Goal: Information Seeking & Learning: Learn about a topic

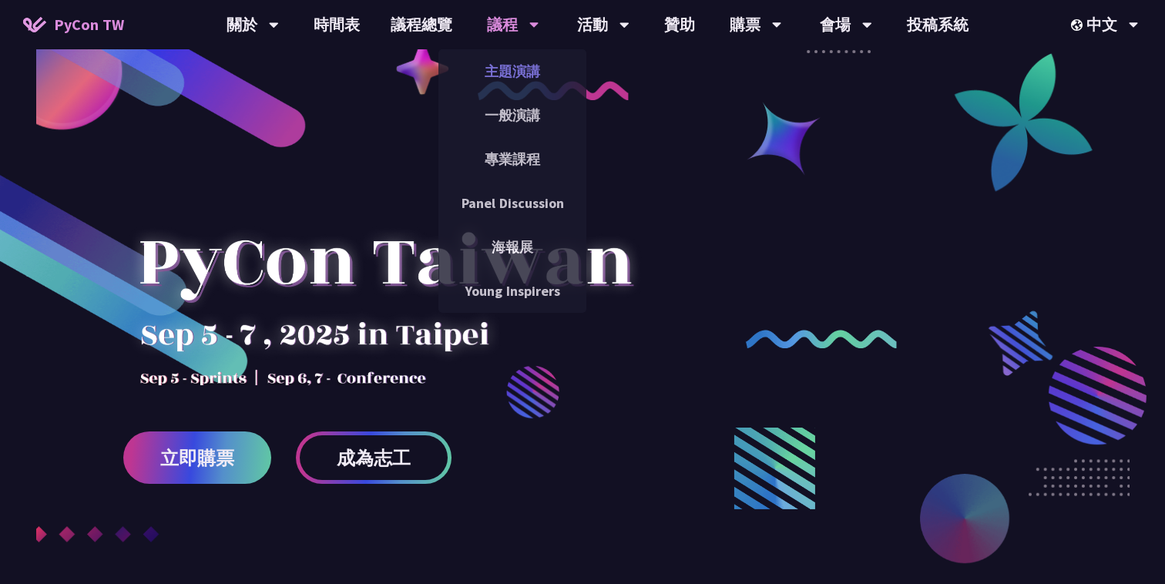
click at [532, 70] on link "主題演講" at bounding box center [512, 71] width 148 height 36
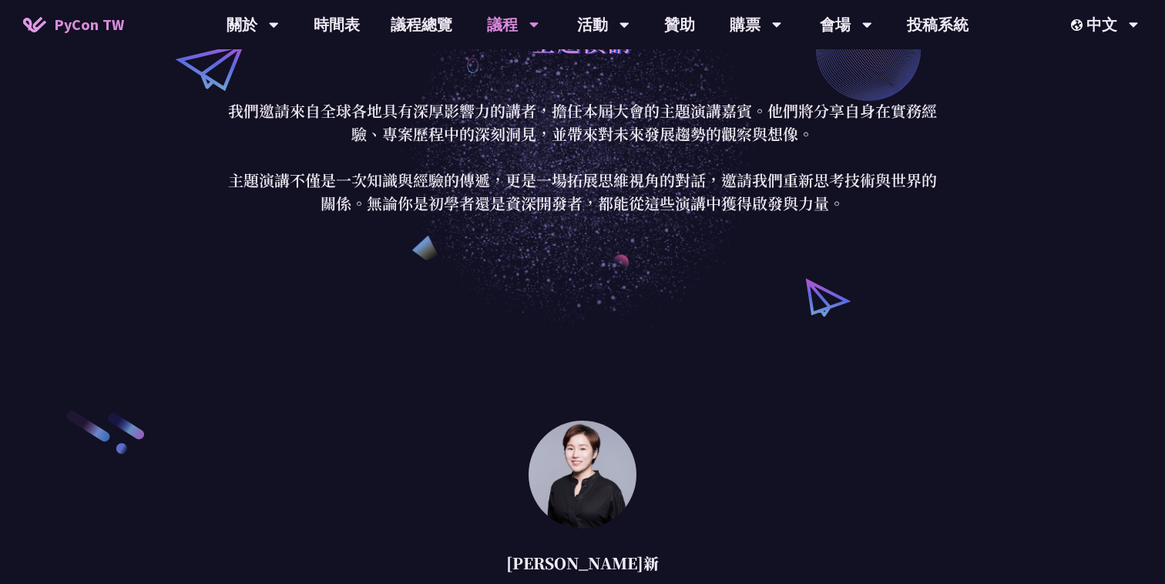
scroll to position [58, 0]
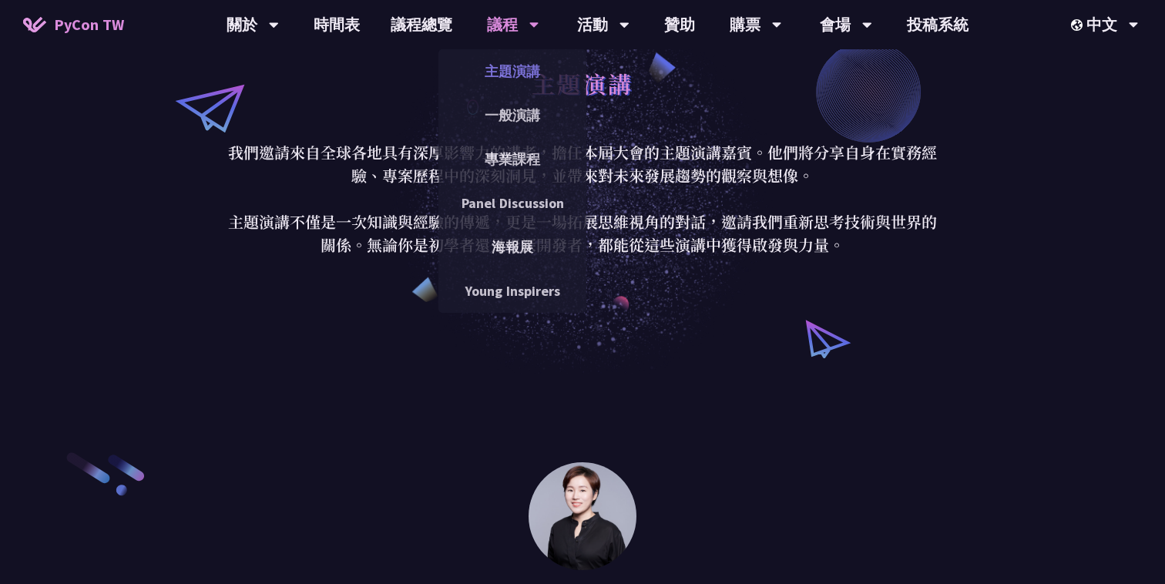
click at [535, 76] on link "主題演講" at bounding box center [512, 71] width 148 height 36
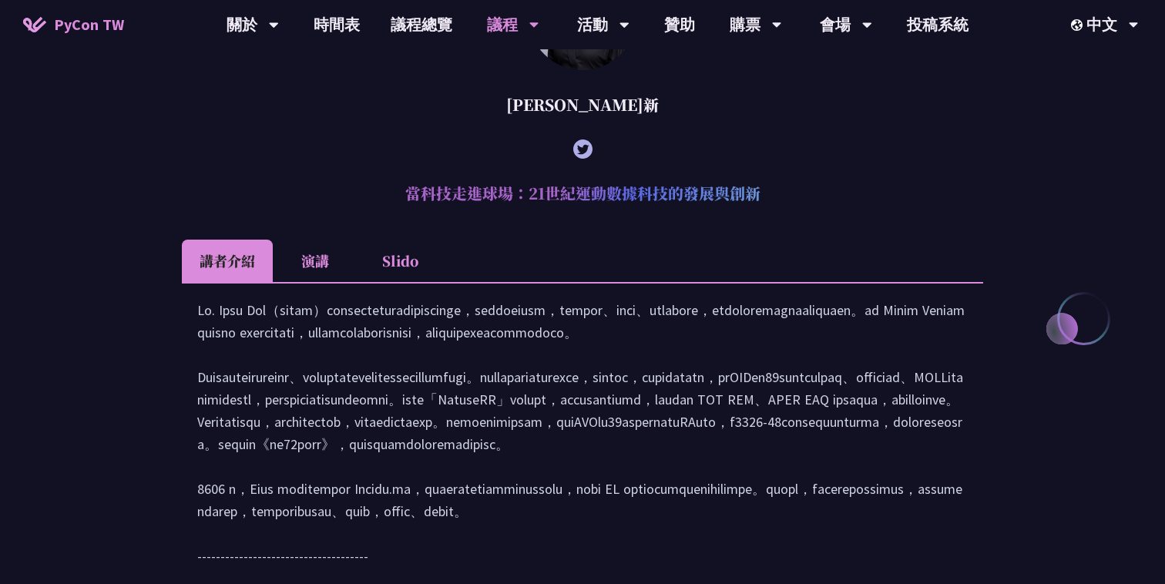
scroll to position [499, 0]
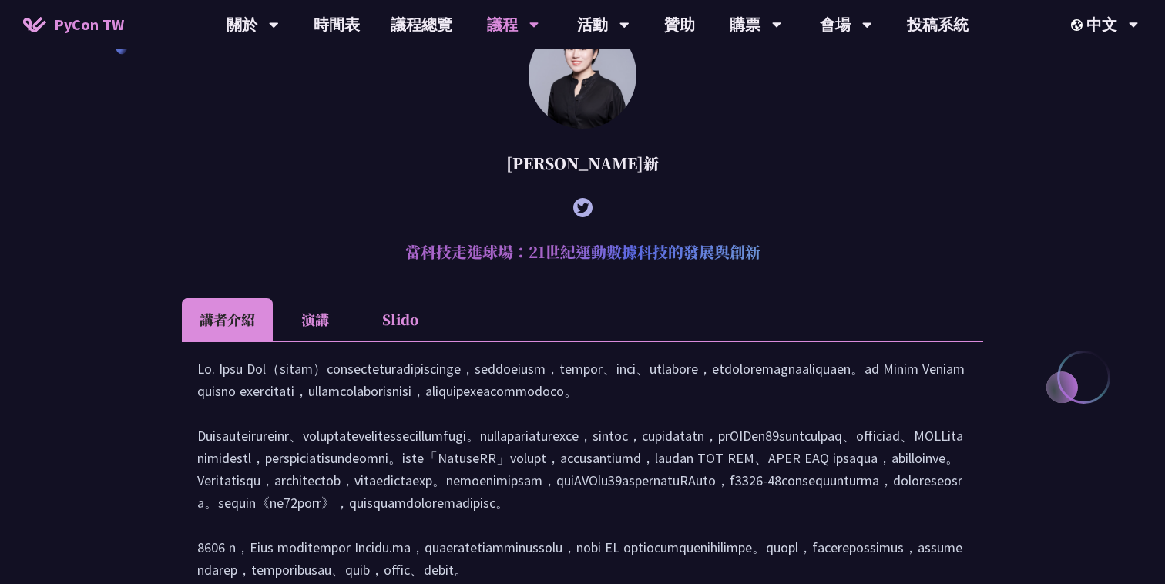
click at [612, 273] on h2 "當科技走進球場：21世紀運動數據科技的發展與創新" at bounding box center [582, 252] width 801 height 46
click at [317, 320] on li "演講" at bounding box center [315, 319] width 85 height 42
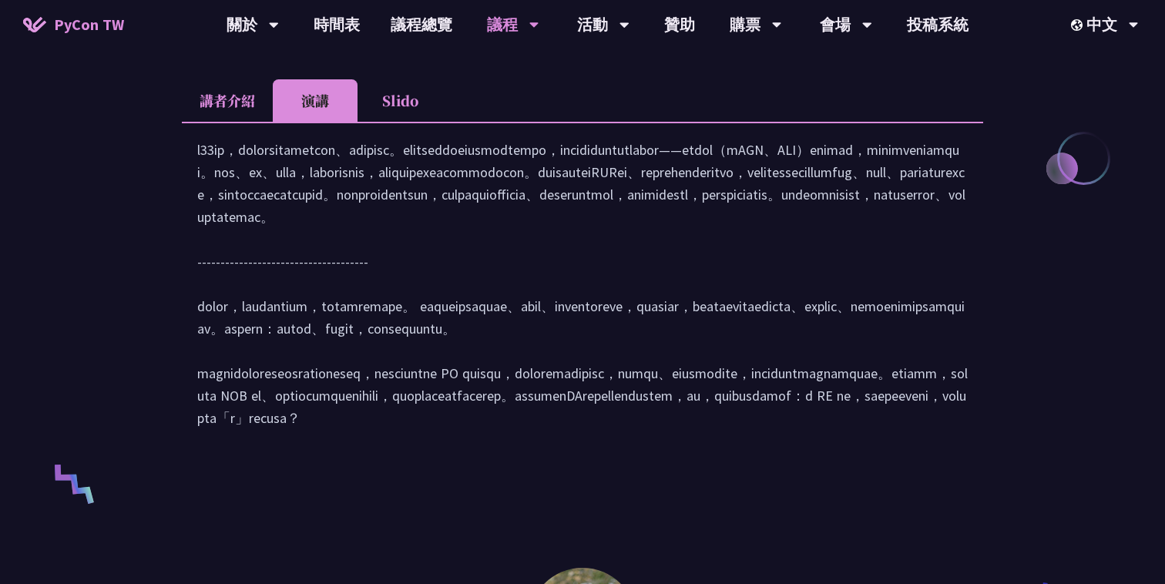
scroll to position [686, 0]
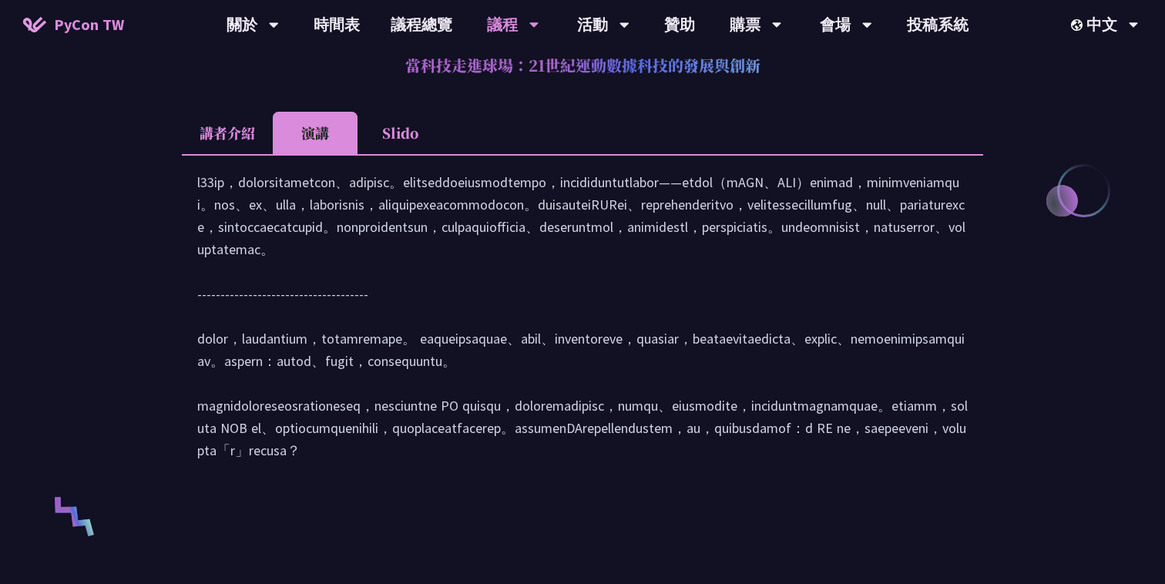
click at [407, 129] on li "Slido" at bounding box center [399, 133] width 85 height 42
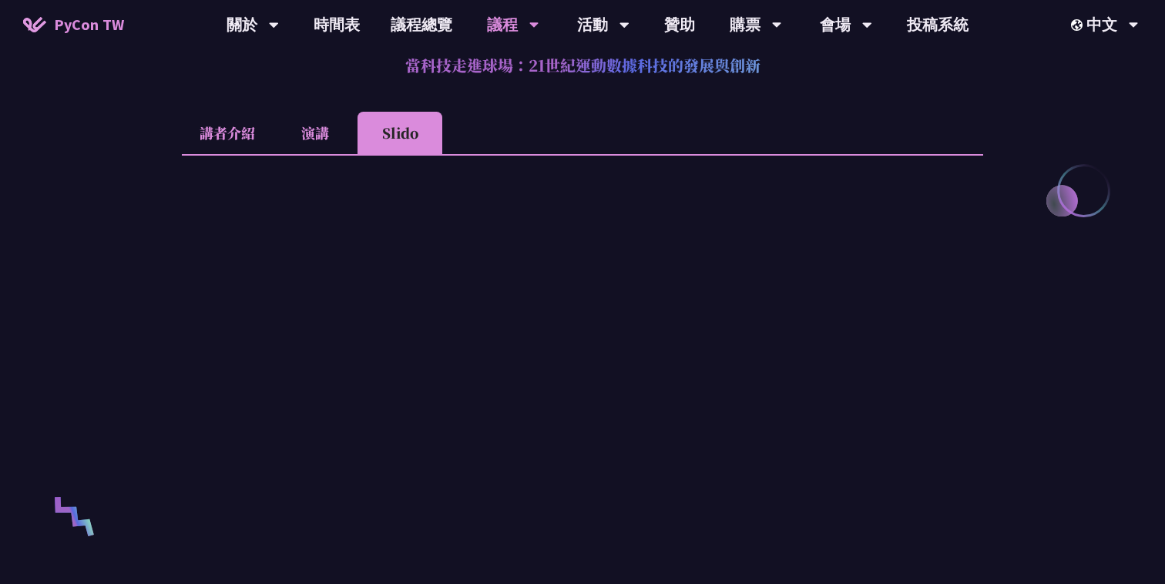
click at [283, 129] on li "演講" at bounding box center [315, 133] width 85 height 42
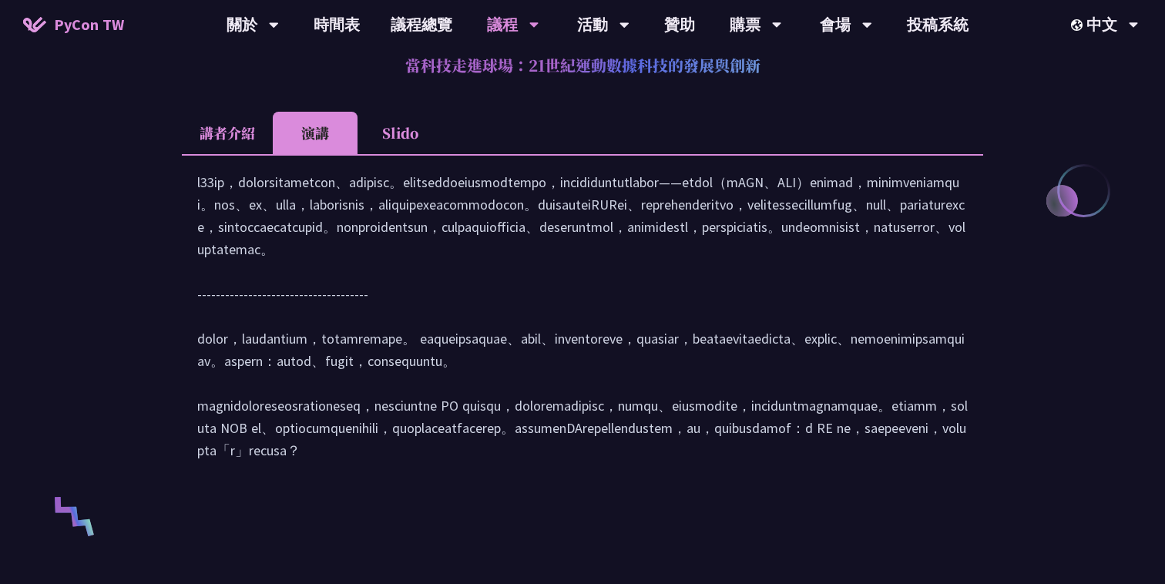
click at [236, 129] on li "講者介紹" at bounding box center [227, 133] width 91 height 42
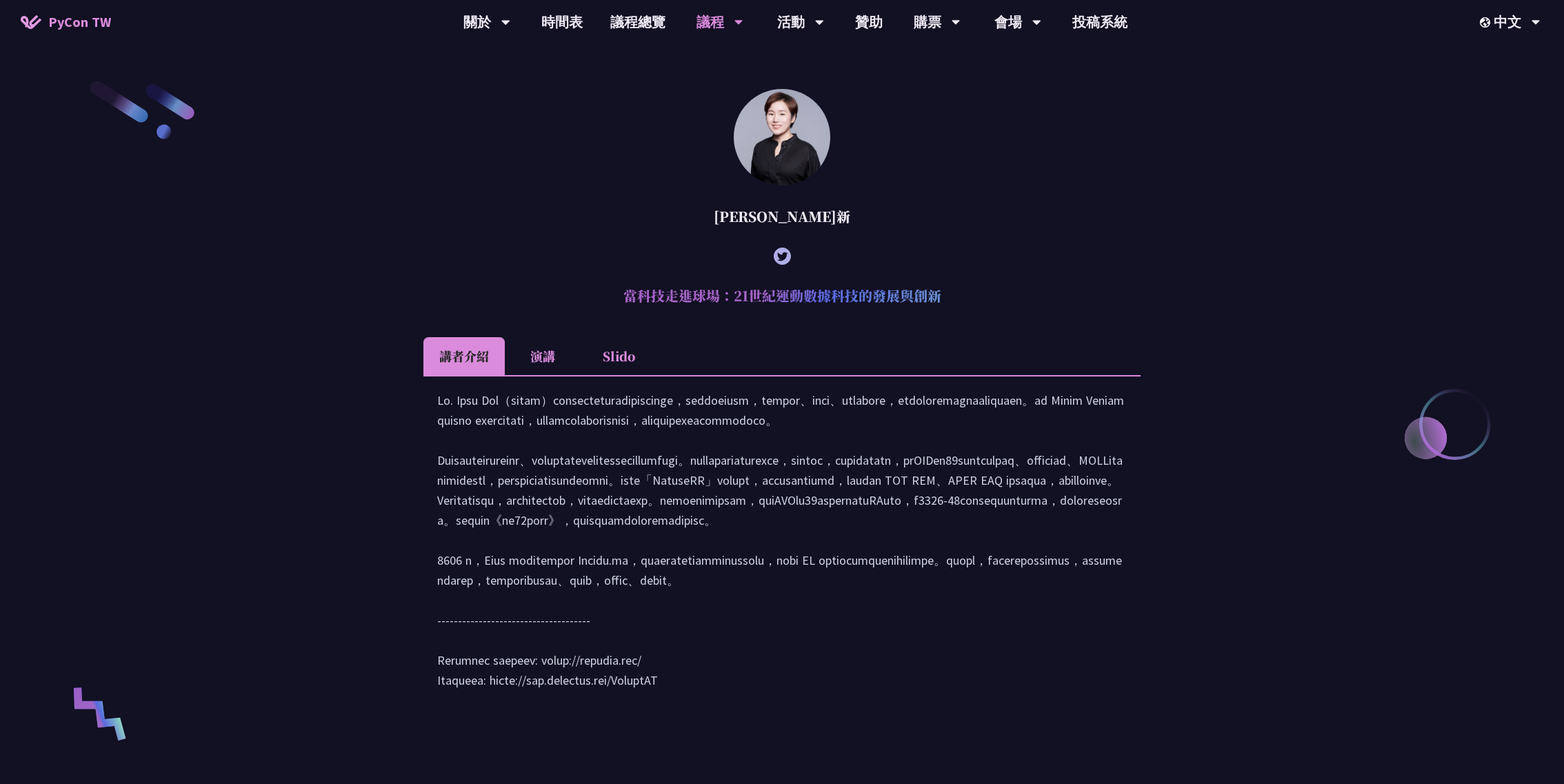
scroll to position [548, 0]
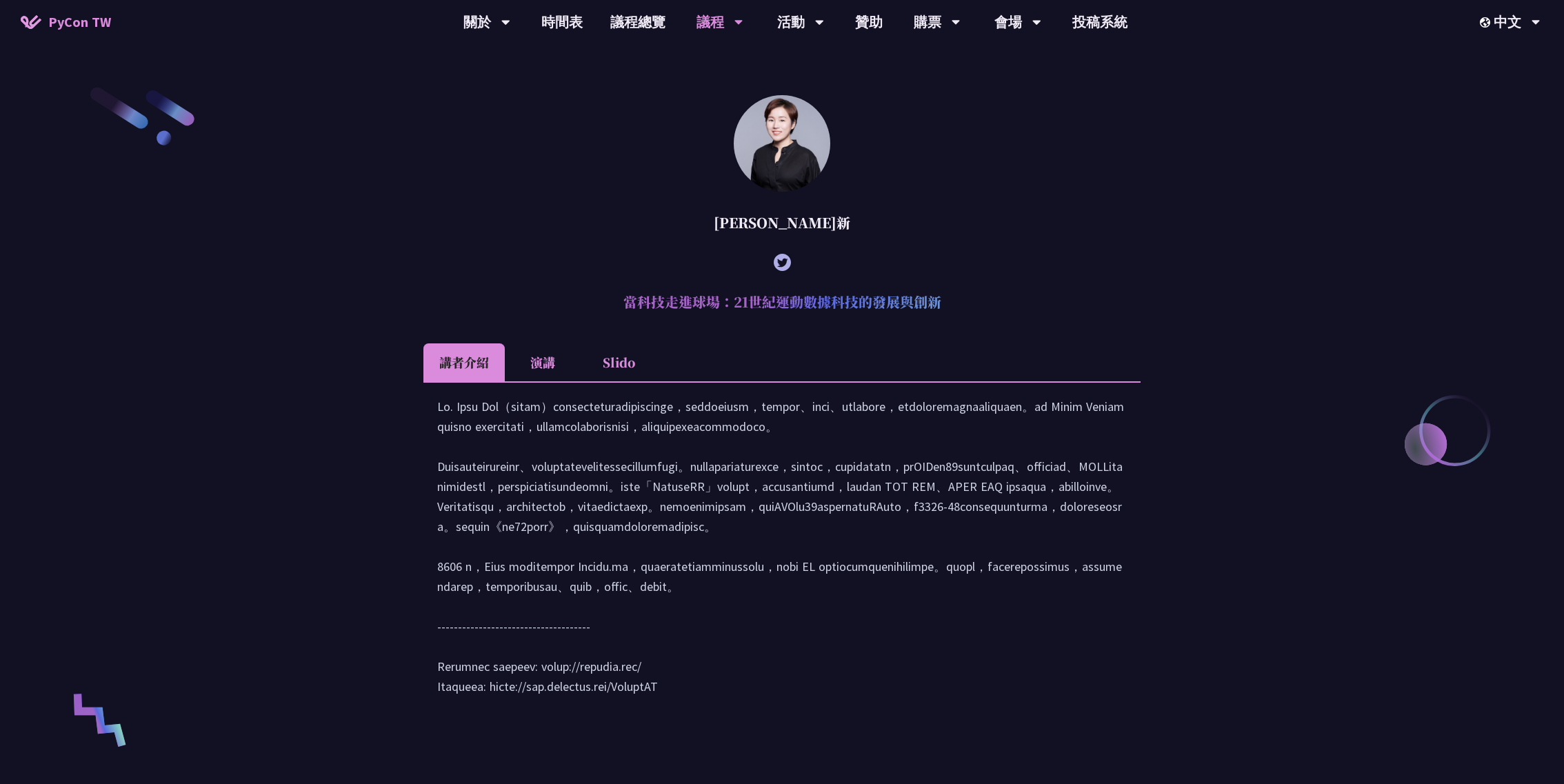
click at [553, 357] on li "演講" at bounding box center [543, 362] width 76 height 38
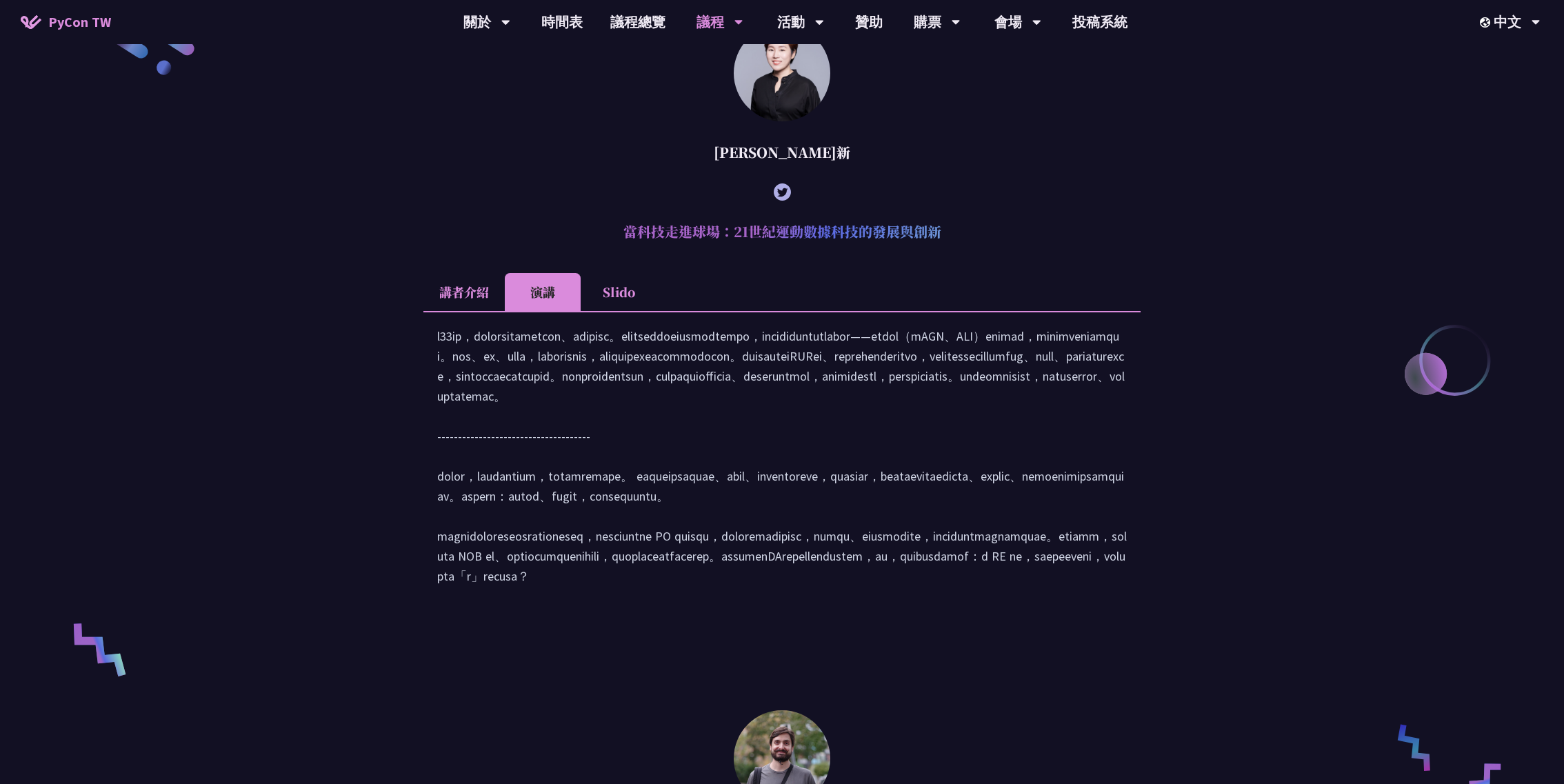
scroll to position [639, 0]
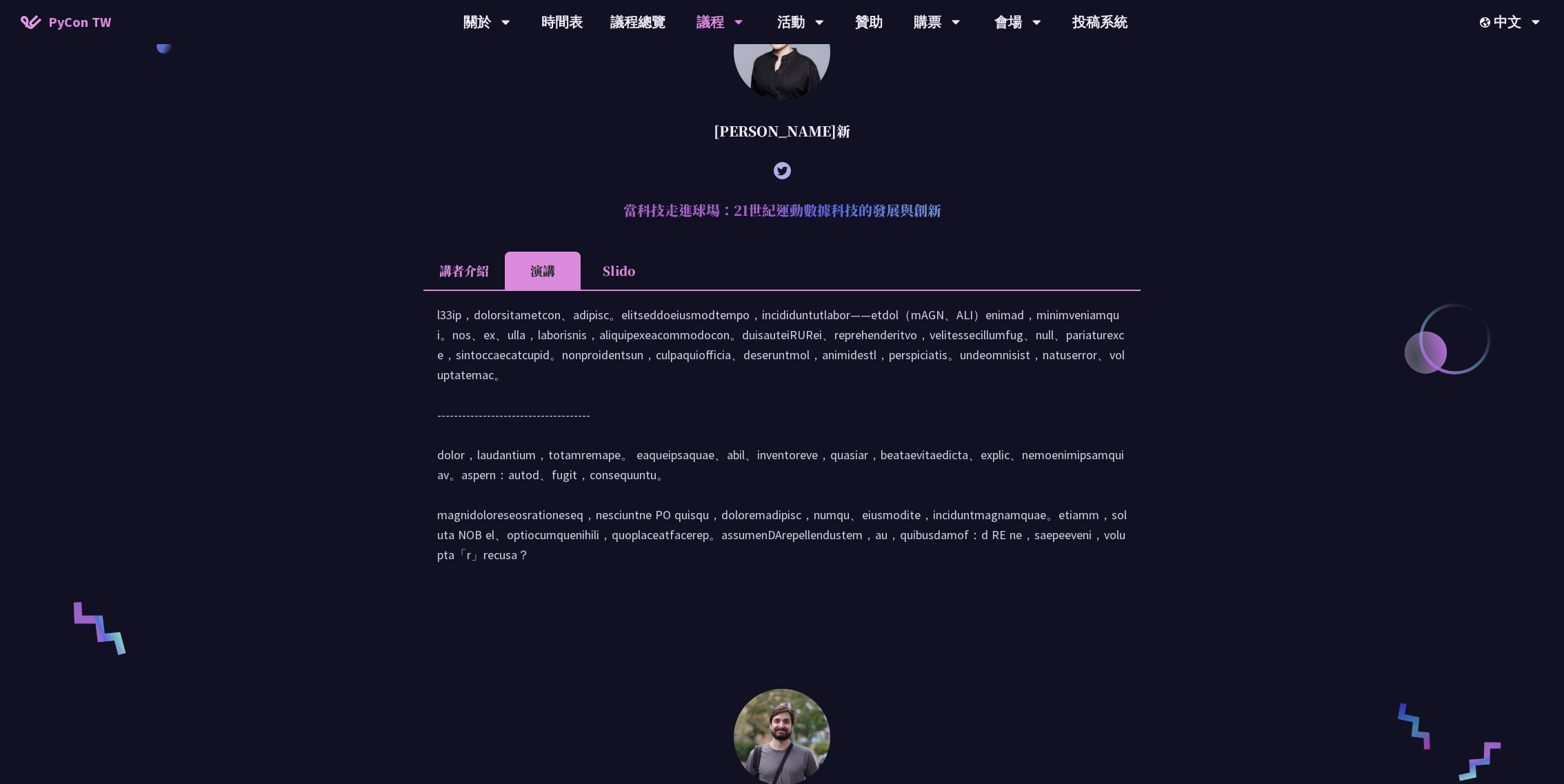
click at [469, 266] on li "講者介紹" at bounding box center [464, 270] width 81 height 38
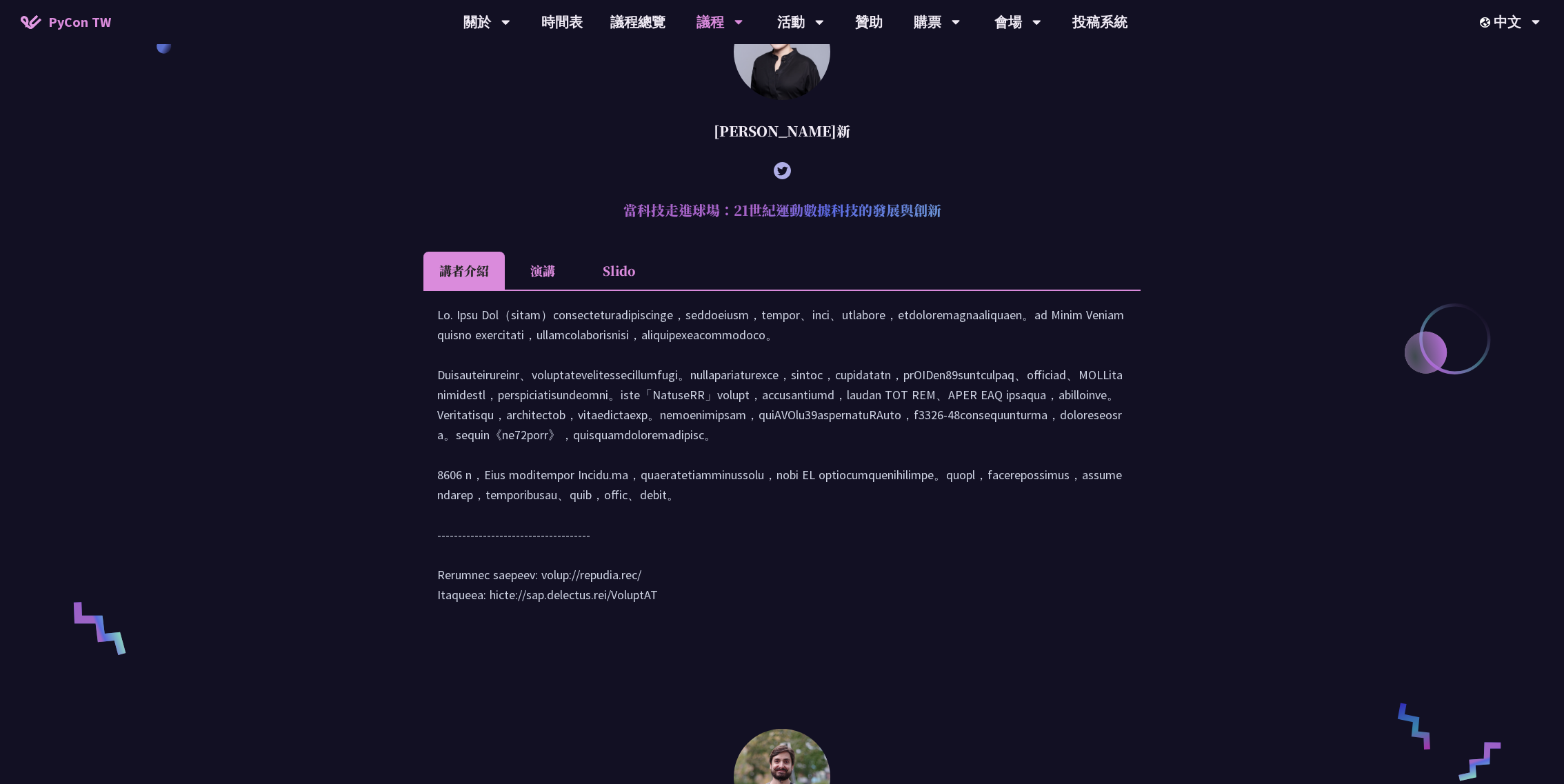
drag, startPoint x: 805, startPoint y: 131, endPoint x: 757, endPoint y: 131, distance: 48.0
click at [757, 131] on div "[PERSON_NAME]新" at bounding box center [782, 131] width 717 height 41
copy div "[PERSON_NAME]新"
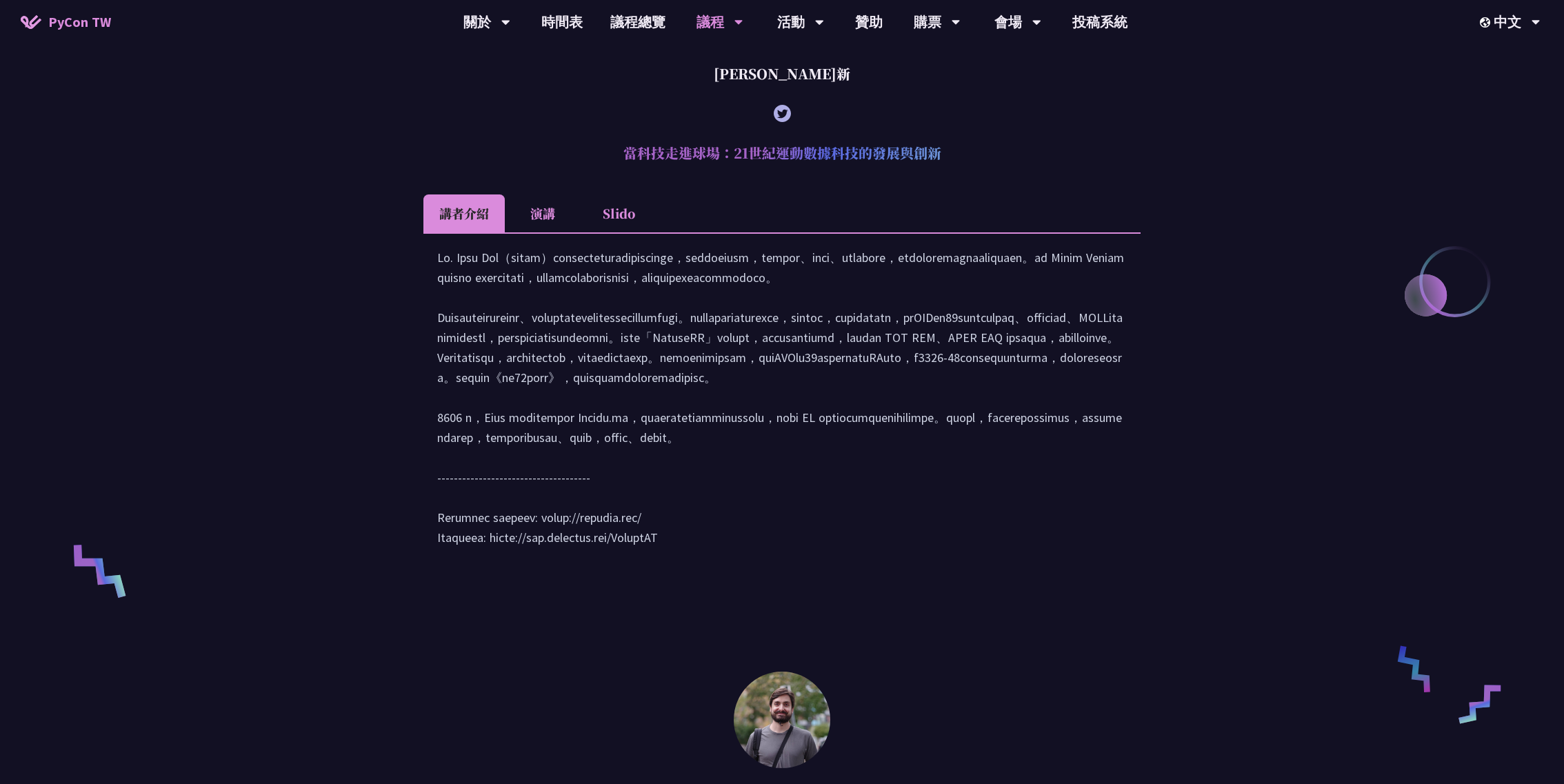
click at [539, 213] on li "演講" at bounding box center [543, 213] width 76 height 38
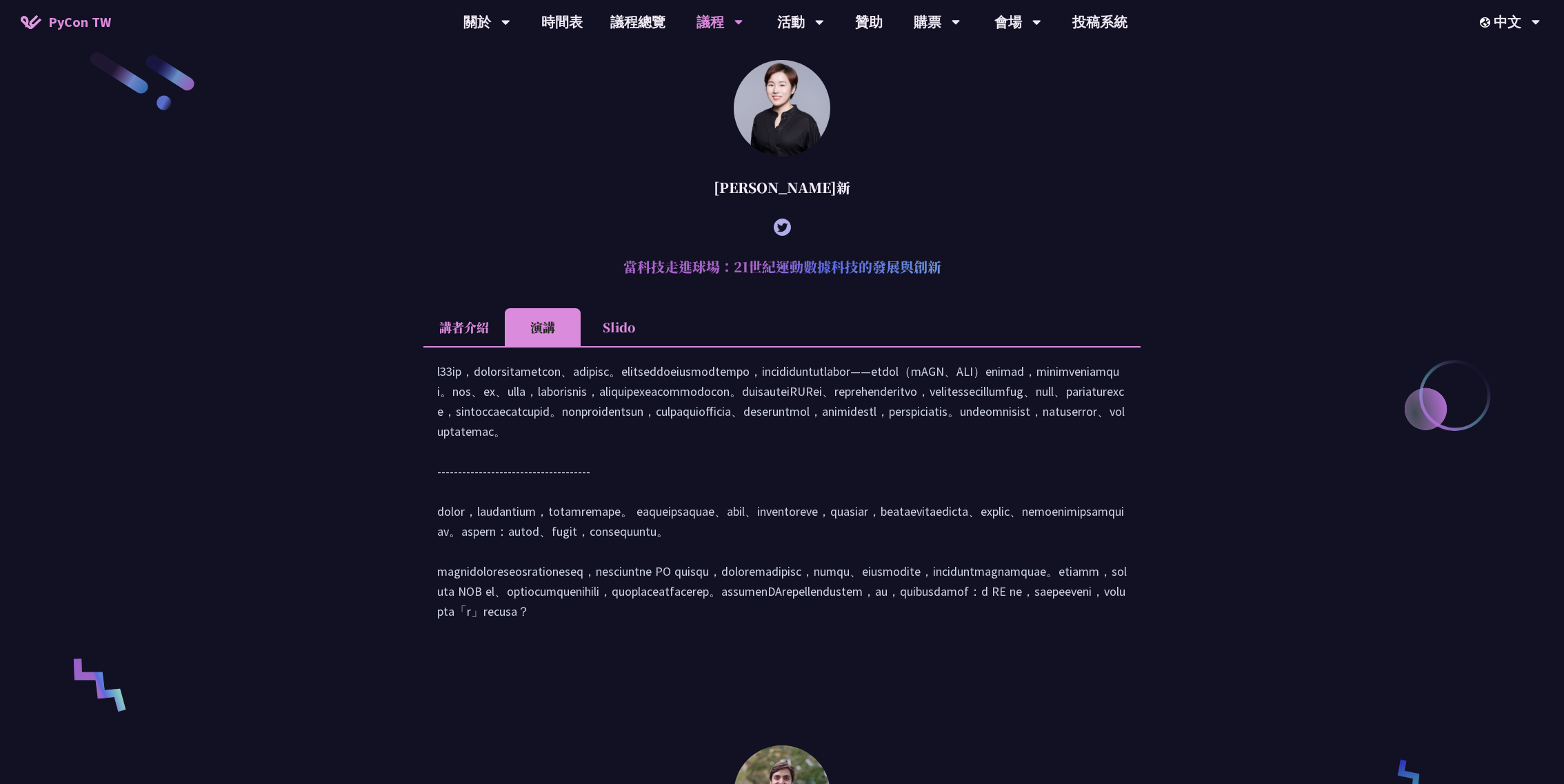
scroll to position [584, 0]
click at [768, 518] on div at bounding box center [782, 496] width 689 height 274
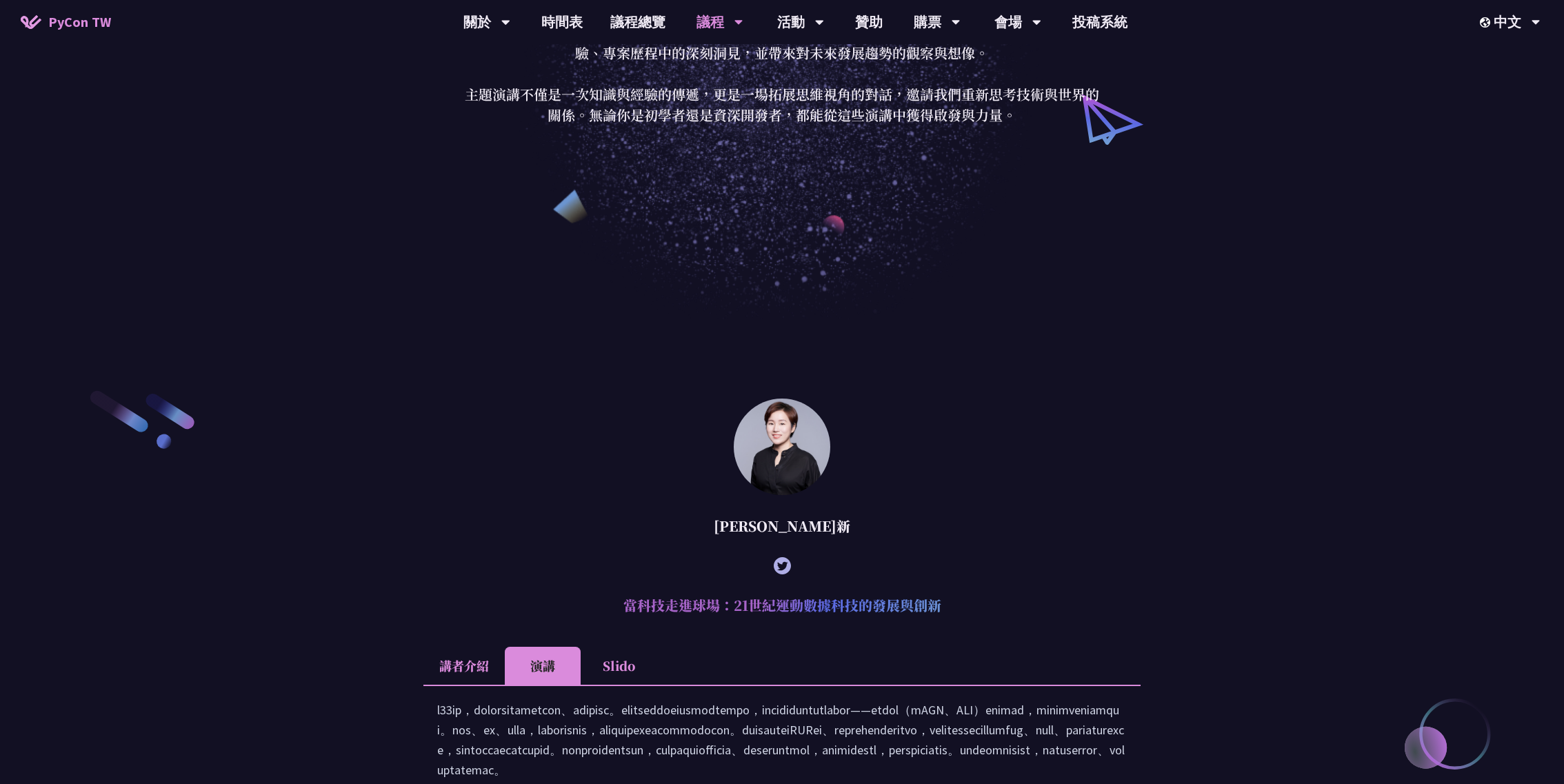
scroll to position [0, 0]
